Goal: Information Seeking & Learning: Learn about a topic

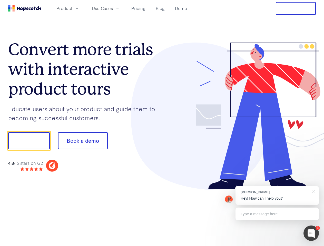
click at [162, 123] on div at bounding box center [239, 116] width 154 height 147
click at [72, 8] on span "Product" at bounding box center [64, 8] width 16 height 6
click at [113, 8] on span "Use Cases" at bounding box center [102, 8] width 21 height 6
click at [295, 8] on button "Free Trial" at bounding box center [295, 8] width 40 height 13
click at [29, 141] on button "Show me!" at bounding box center [28, 140] width 41 height 17
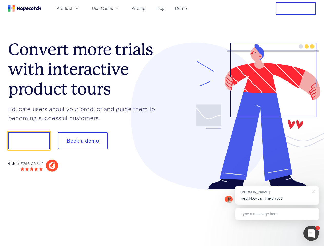
click at [82, 141] on button "Book a demo" at bounding box center [83, 140] width 50 height 17
click at [311, 233] on div at bounding box center [310, 232] width 15 height 15
click at [277, 195] on div "[PERSON_NAME] Hey! How can I help you?" at bounding box center [276, 195] width 83 height 19
click at [312, 191] on div at bounding box center [270, 140] width 96 height 171
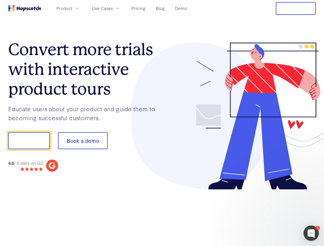
click at [277, 214] on div at bounding box center [270, 174] width 96 height 102
